Goal: Go to known website: Access a specific website the user already knows

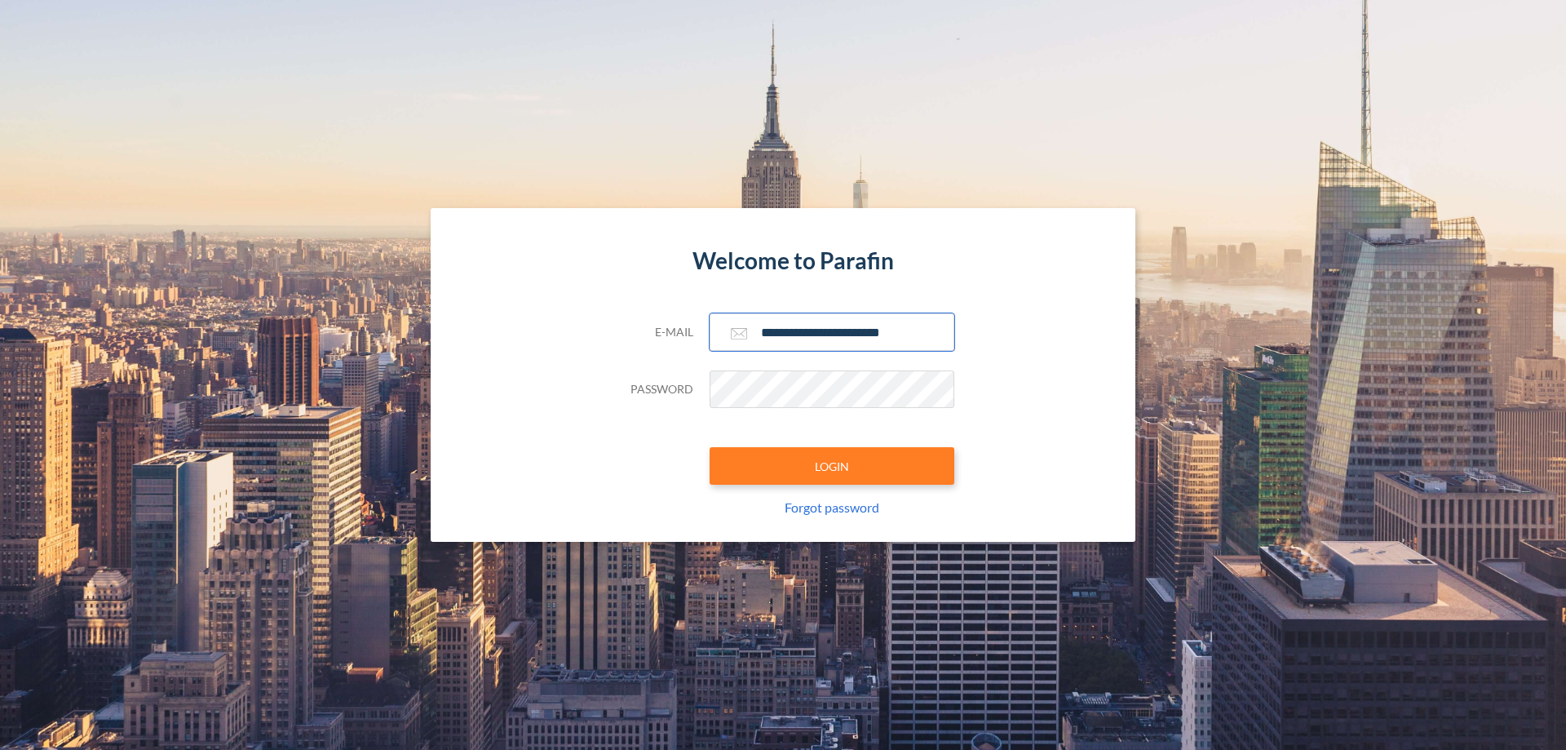
type input "**********"
click at [832, 466] on button "LOGIN" at bounding box center [832, 466] width 245 height 38
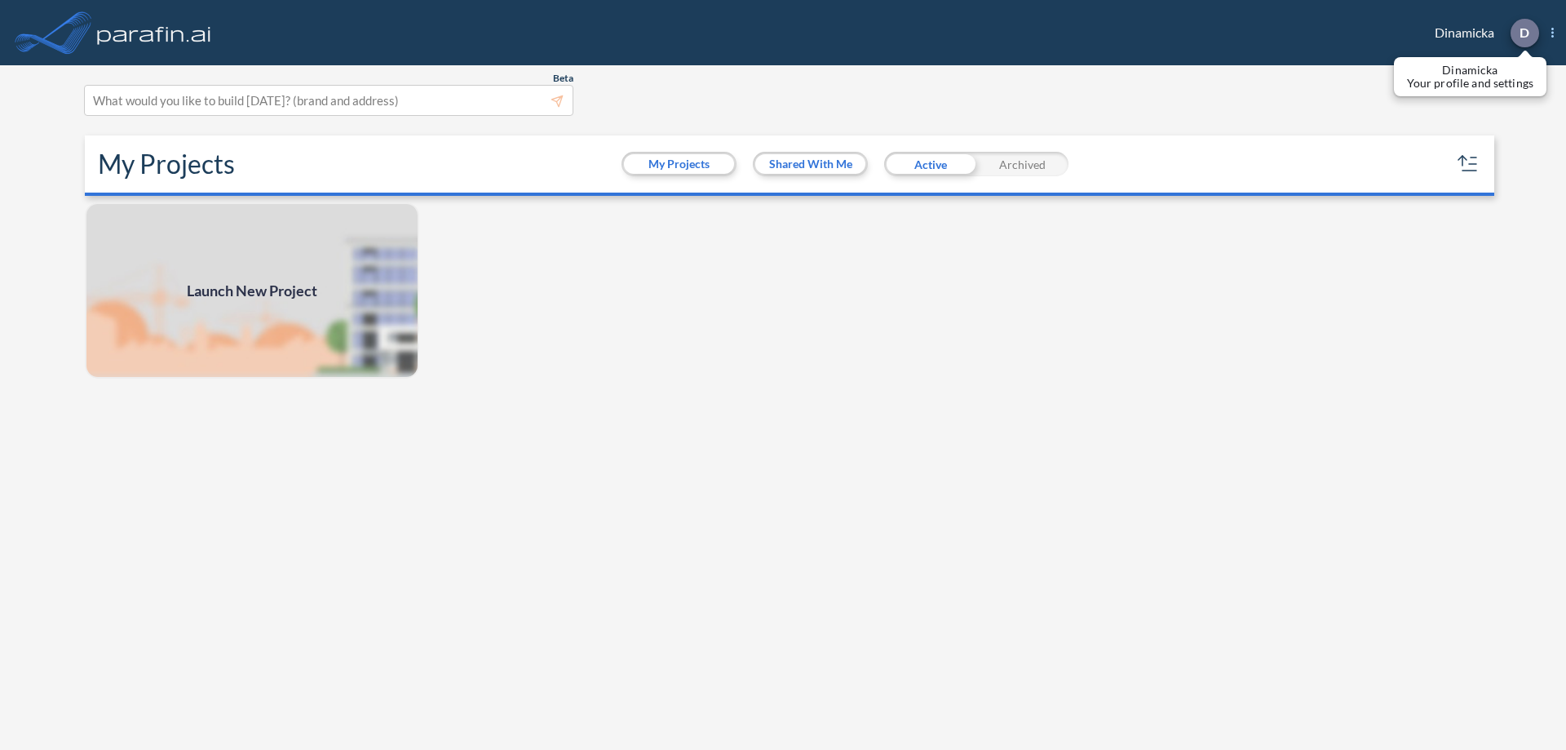
click at [1524, 33] on p "D" at bounding box center [1525, 32] width 10 height 15
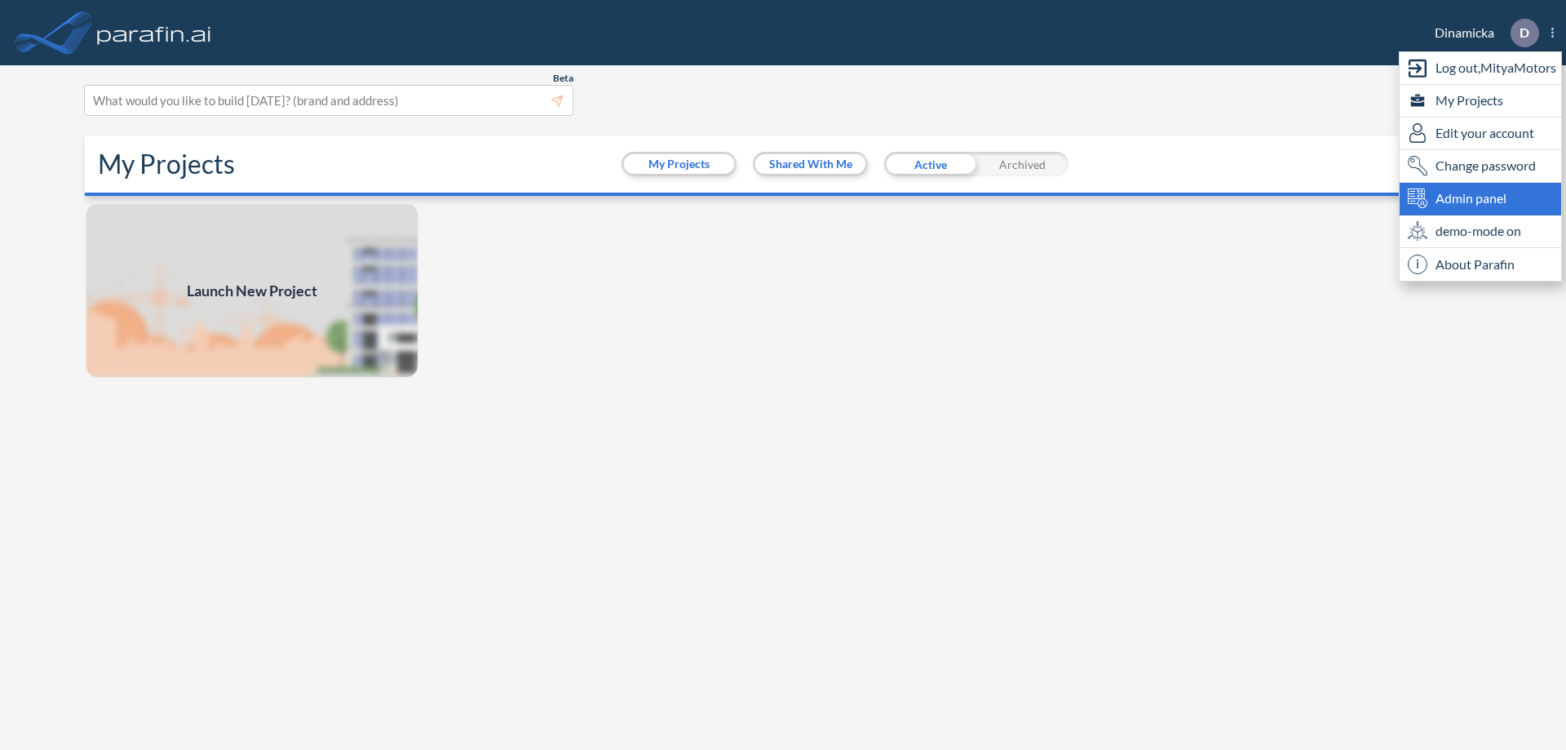
click at [1481, 198] on span "Admin panel" at bounding box center [1471, 198] width 71 height 20
